Goal: Check status: Check status

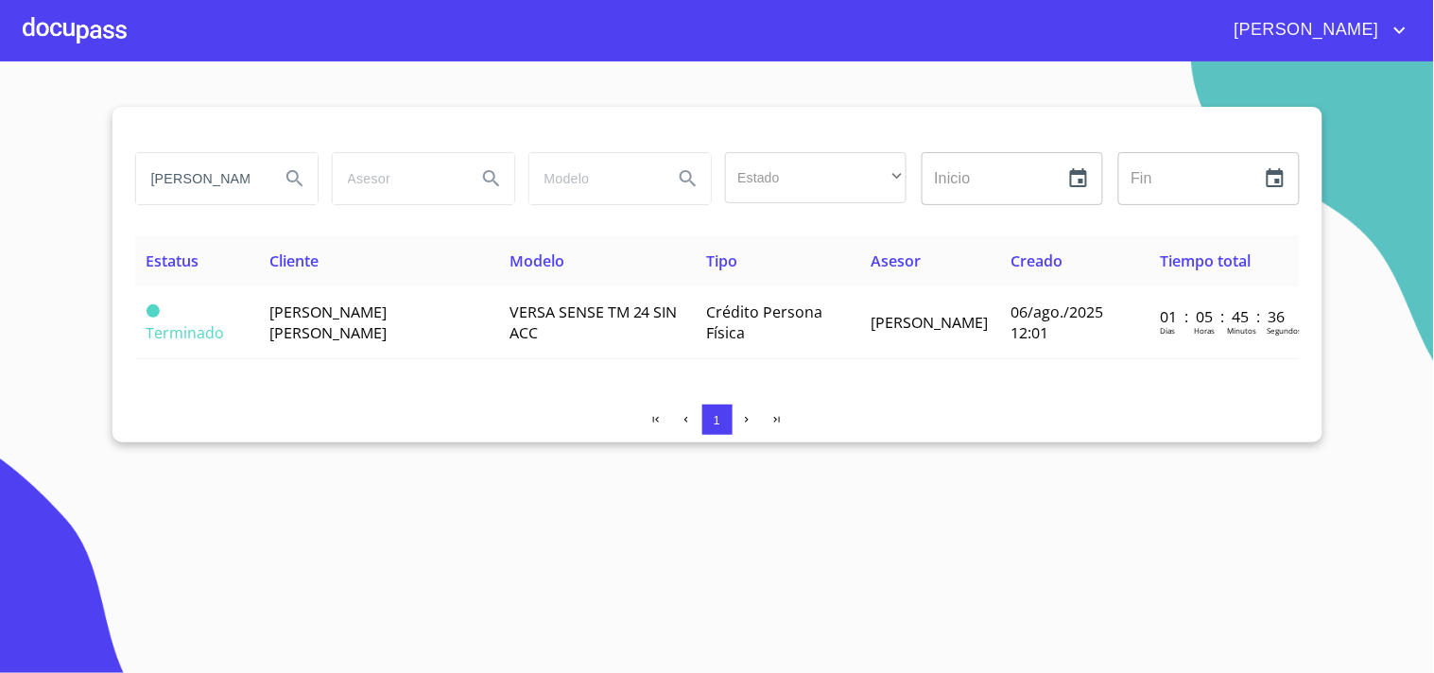
click at [263, 181] on input "[PERSON_NAME]" at bounding box center [200, 178] width 129 height 51
type input "[PERSON_NAME] del [PERSON_NAME]"
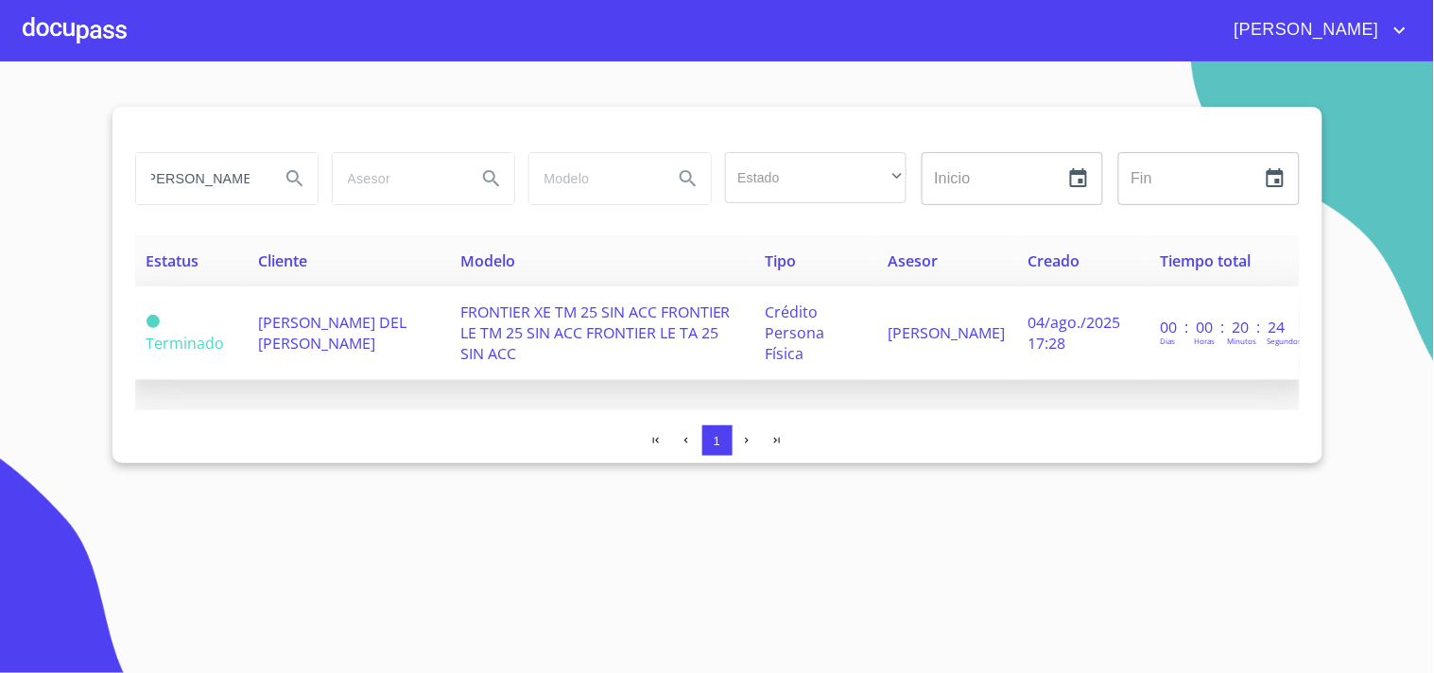
scroll to position [0, 0]
click at [314, 345] on td "[PERSON_NAME] DEL [PERSON_NAME]" at bounding box center [348, 333] width 202 height 94
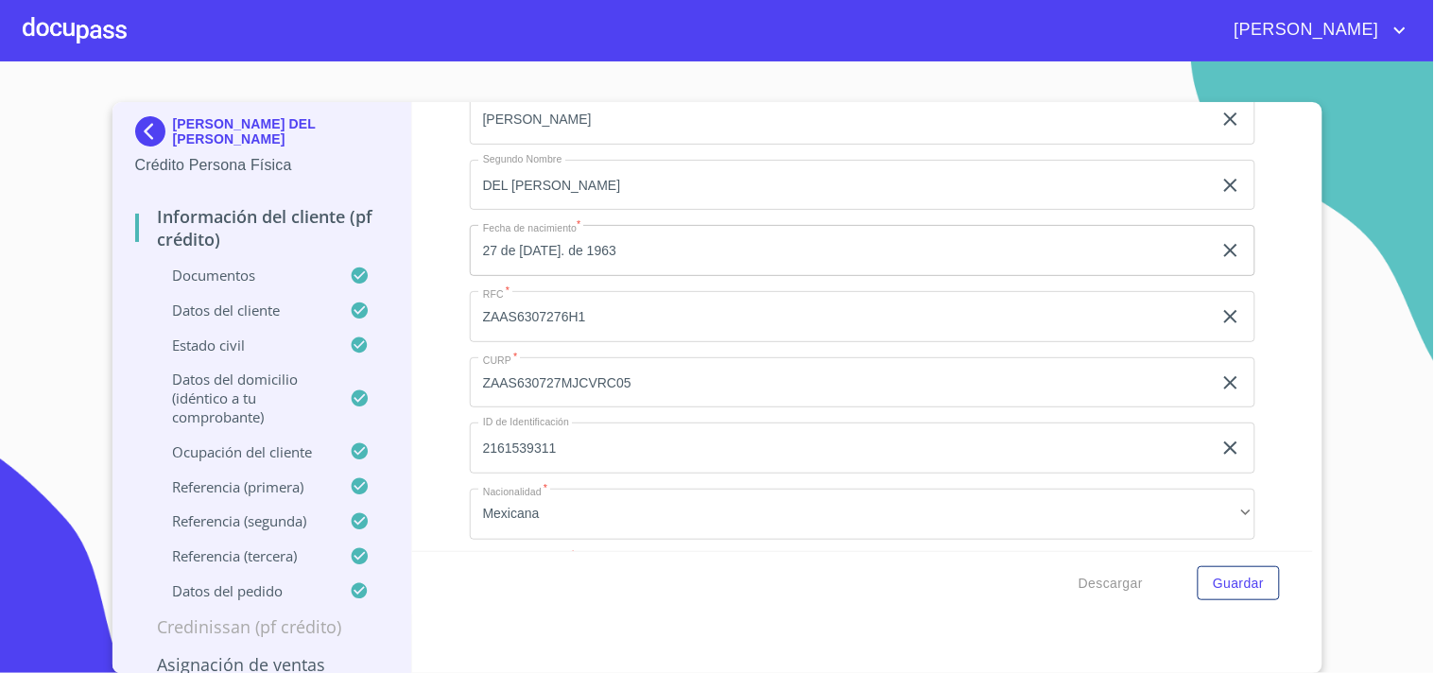
scroll to position [2930, 0]
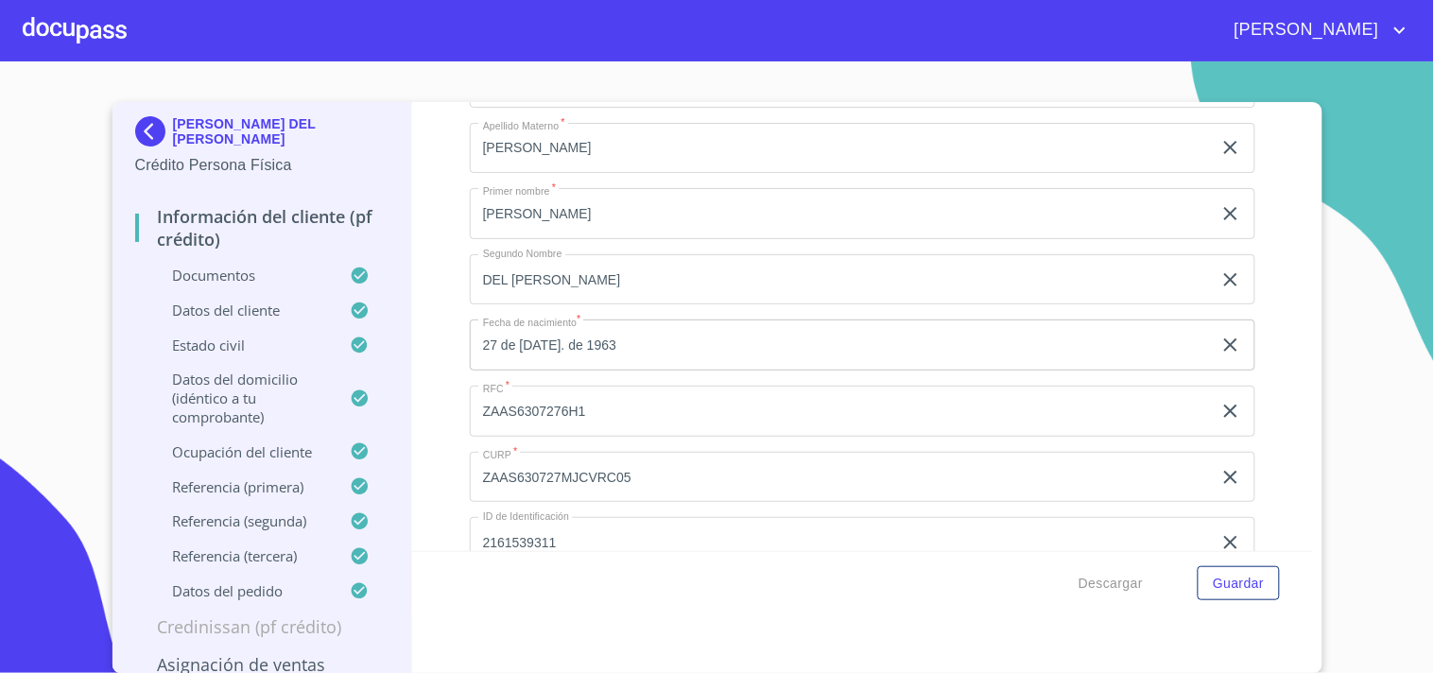
click at [770, 108] on input "ZAAS6307276H1" at bounding box center [841, 82] width 742 height 51
click at [770, 422] on input "ZAAS6307276H1" at bounding box center [841, 411] width 742 height 51
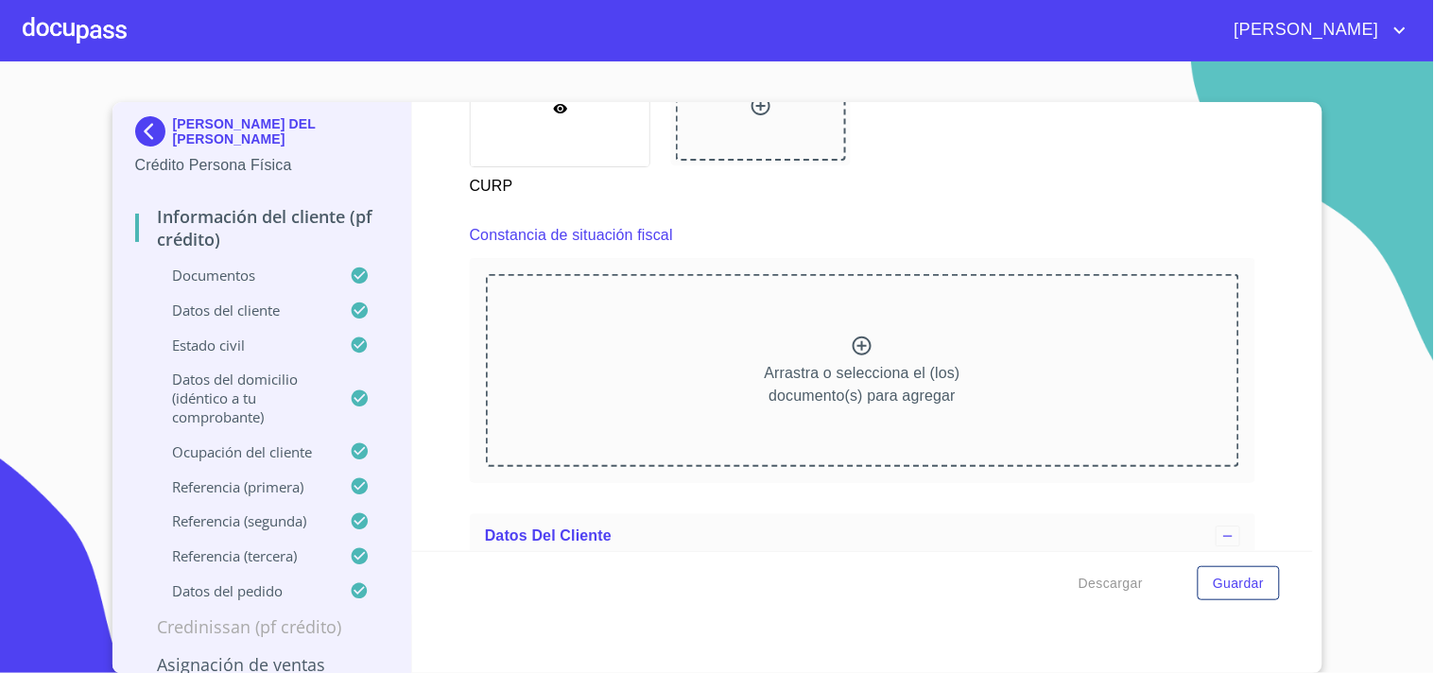
scroll to position [3445, 0]
